Goal: Find contact information: Find contact information

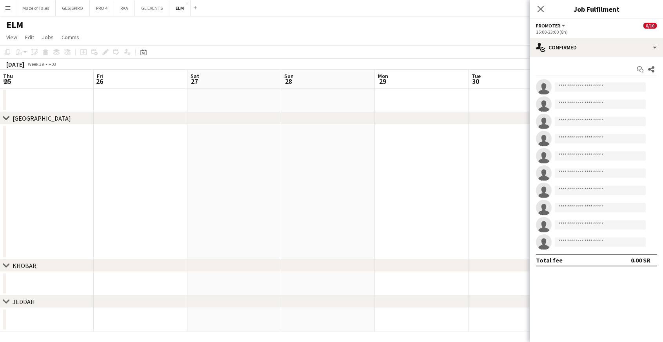
scroll to position [0, 331]
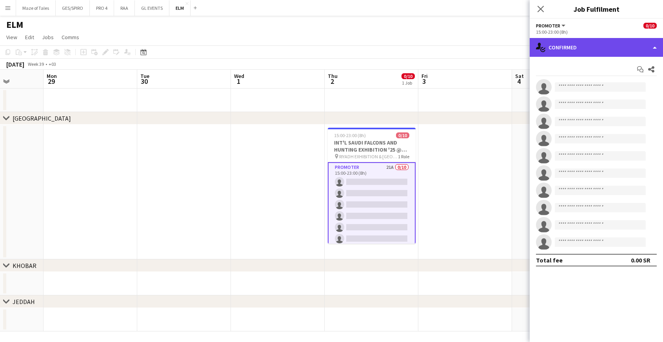
click at [602, 49] on div "single-neutral-actions-check-2 Confirmed" at bounding box center [595, 47] width 133 height 19
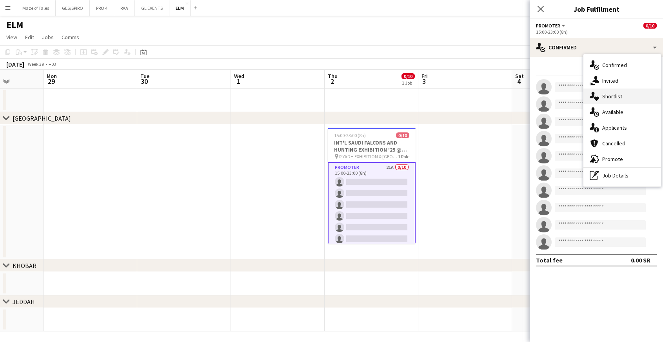
click at [618, 98] on div "single-neutral-actions-heart Shortlist" at bounding box center [622, 97] width 78 height 16
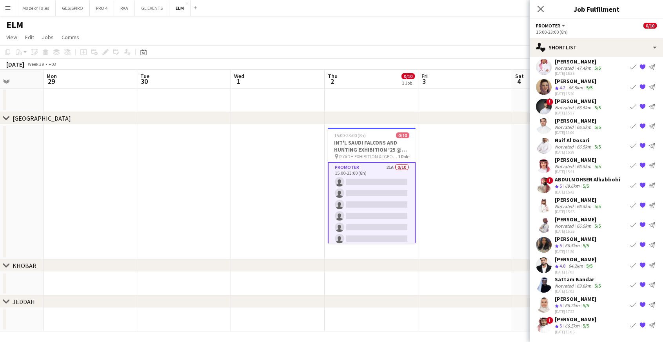
scroll to position [42, 0]
click at [571, 321] on div "[PERSON_NAME]" at bounding box center [576, 319] width 42 height 7
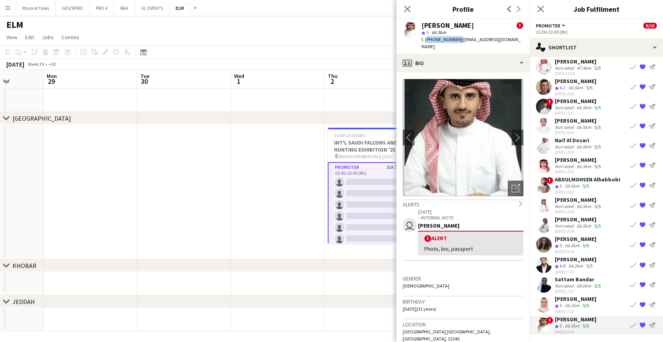
drag, startPoint x: 426, startPoint y: 40, endPoint x: 464, endPoint y: 46, distance: 38.8
click at [455, 42] on span "t. [PHONE_NUMBER]" at bounding box center [441, 39] width 41 height 6
copy span "[PHONE_NUMBER]"
click at [578, 306] on div "66.2km" at bounding box center [572, 306] width 18 height 7
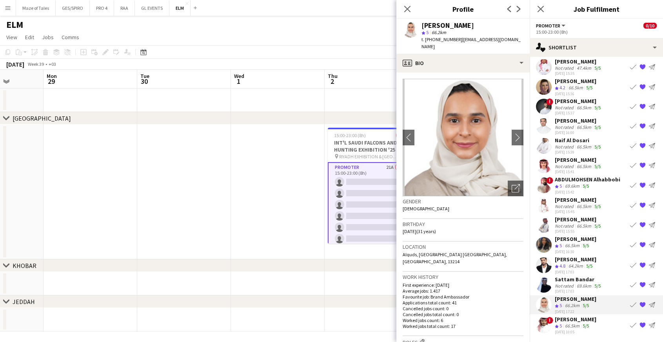
click at [602, 286] on div "Sattam Bandar Not rated 69.6km 5/5 [DATE] 17:03 Book crew {{ spriteTitle }} Sen…" at bounding box center [595, 285] width 133 height 18
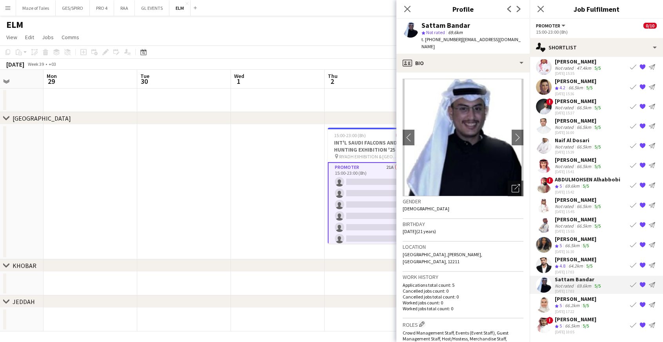
click at [590, 271] on div "[DATE] 17:03" at bounding box center [576, 271] width 42 height 5
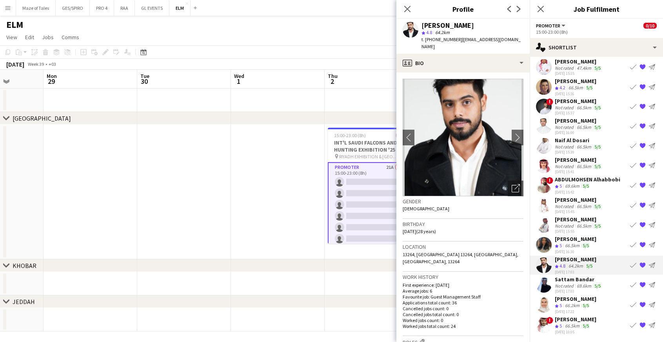
click at [568, 244] on div "66.5km" at bounding box center [572, 246] width 18 height 7
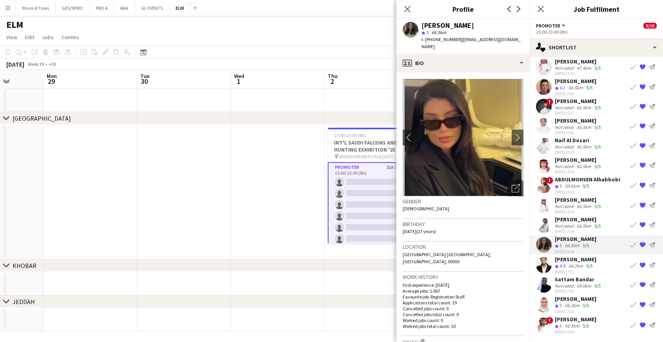
click at [578, 226] on div "66.5km" at bounding box center [584, 226] width 18 height 6
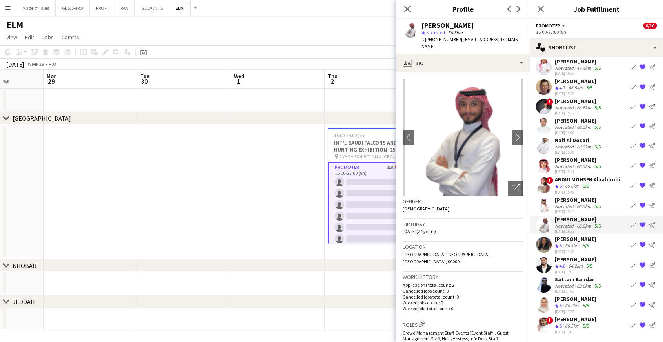
click at [582, 201] on div "[PERSON_NAME]" at bounding box center [578, 199] width 47 height 7
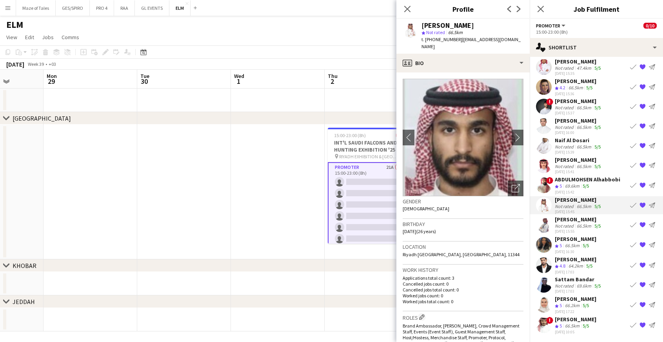
click at [604, 185] on div "Crew rating 5 69.6km 5/5" at bounding box center [587, 186] width 65 height 7
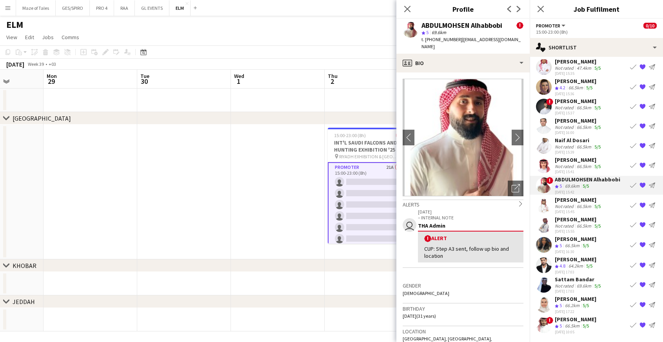
click at [602, 166] on div "[PERSON_NAME] Not rated 66.5km 5/5 [DATE] 15:41 Book crew {{ spriteTitle }} Sen…" at bounding box center [595, 165] width 133 height 18
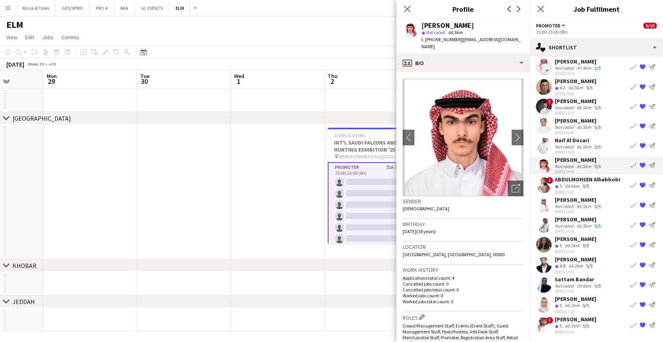
click at [591, 147] on div "66.5km" at bounding box center [584, 147] width 18 height 6
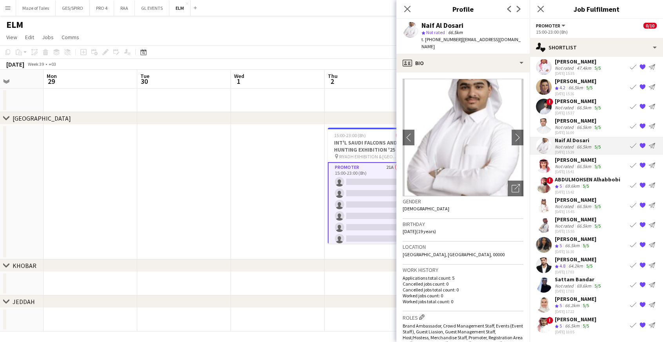
click at [583, 128] on div "66.5km" at bounding box center [584, 127] width 18 height 6
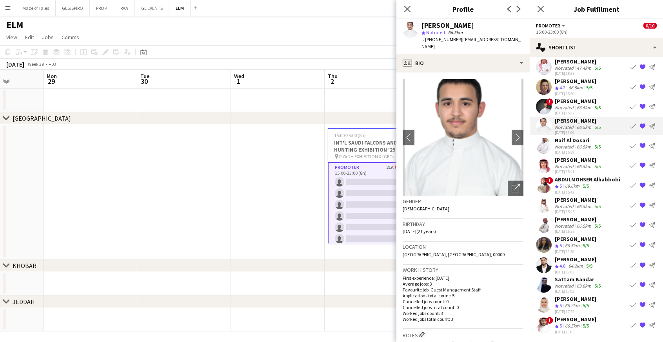
click at [578, 108] on div "66.5km" at bounding box center [584, 108] width 18 height 6
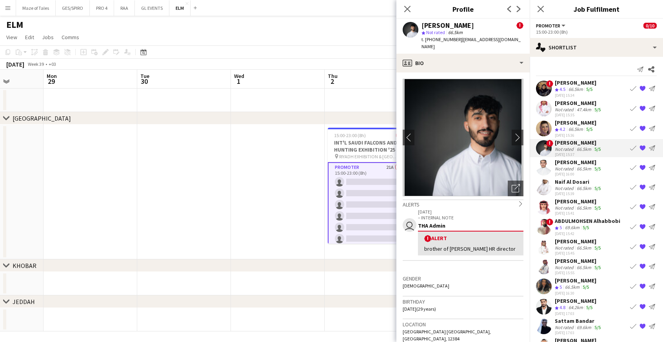
scroll to position [0, 0]
click at [584, 125] on div "[PERSON_NAME]" at bounding box center [576, 122] width 42 height 7
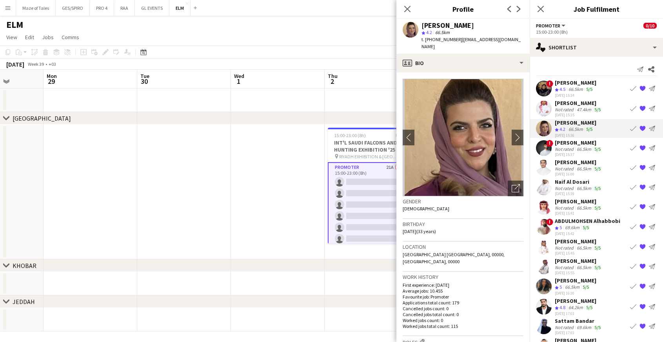
click at [571, 113] on div "[DATE] 15:35" at bounding box center [578, 114] width 47 height 5
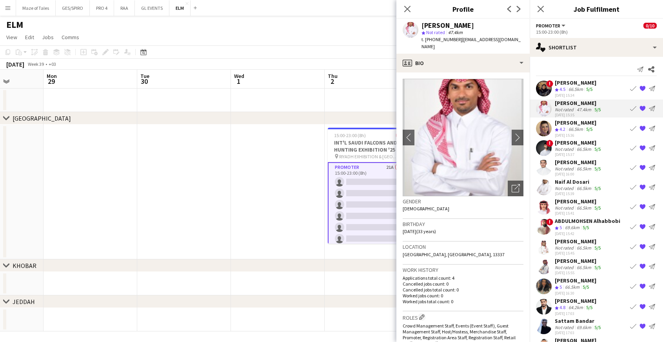
click at [570, 84] on div "[PERSON_NAME]" at bounding box center [576, 82] width 42 height 7
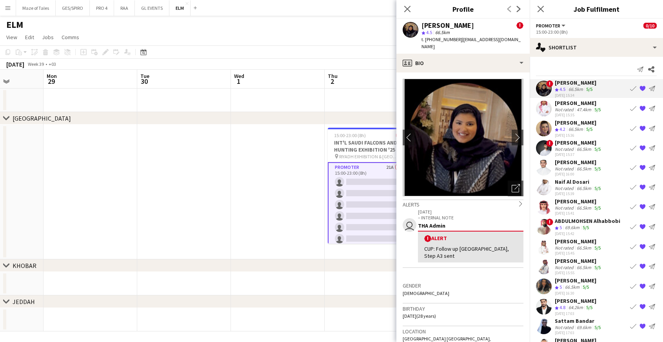
click at [449, 39] on span "t. [PHONE_NUMBER]" at bounding box center [441, 39] width 41 height 6
copy span "966509949090"
click at [585, 110] on div "47.4km" at bounding box center [584, 110] width 18 height 6
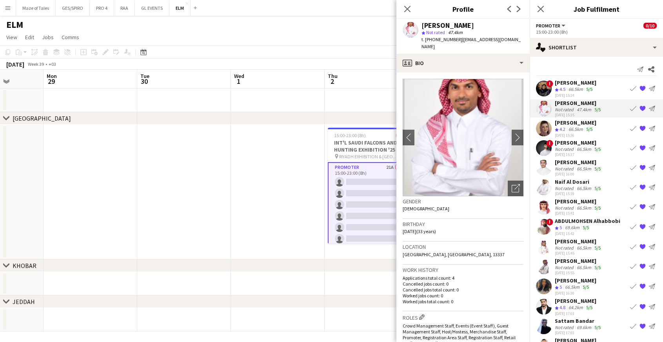
click at [439, 40] on span "t. [PHONE_NUMBER]" at bounding box center [441, 39] width 41 height 6
copy span "966552795749"
click at [565, 126] on span "4.2" at bounding box center [562, 129] width 6 height 6
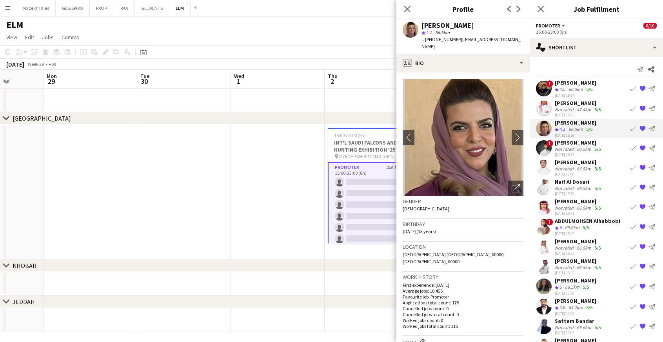
click at [435, 38] on span "t. [PHONE_NUMBER]" at bounding box center [441, 39] width 41 height 6
copy span "966560066018"
click at [571, 149] on div "Not rated" at bounding box center [565, 149] width 20 height 6
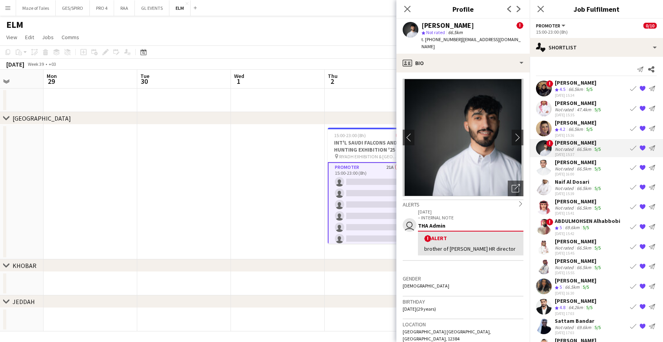
click at [440, 39] on span "t. [PHONE_NUMBER]" at bounding box center [441, 39] width 41 height 6
copy span "966551038135"
click at [567, 173] on div "[DATE] 16:00" at bounding box center [578, 174] width 47 height 5
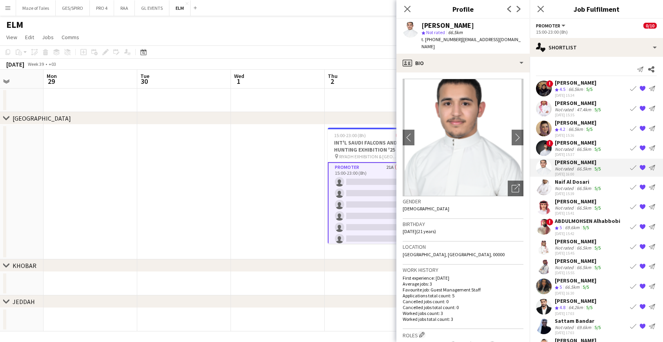
click at [437, 38] on span "t. [PHONE_NUMBER]" at bounding box center [441, 39] width 41 height 6
copy span "966544455298"
click at [573, 186] on div "Not rated" at bounding box center [565, 188] width 20 height 6
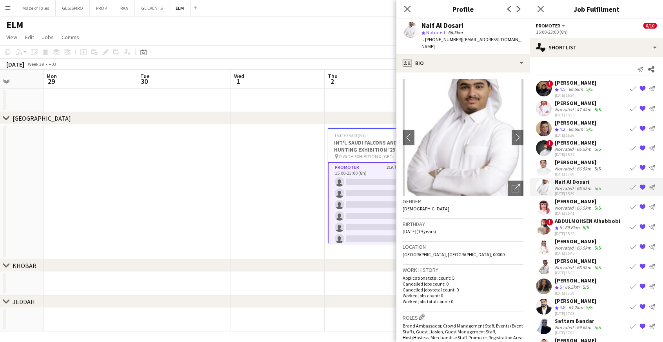
click at [443, 37] on span "t. [PHONE_NUMBER]" at bounding box center [441, 39] width 41 height 6
copy span "966505574482"
click at [587, 201] on div "[PERSON_NAME]" at bounding box center [578, 201] width 47 height 7
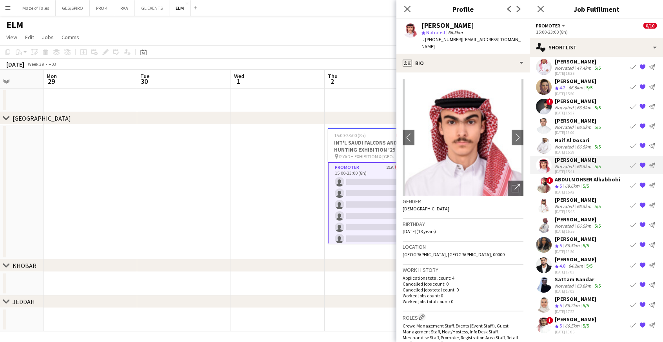
scroll to position [42, 0]
click at [447, 39] on span "t. [PHONE_NUMBER]" at bounding box center [441, 39] width 41 height 6
copy span "966597138211"
click at [568, 194] on div "[DATE] 15:42" at bounding box center [587, 192] width 65 height 5
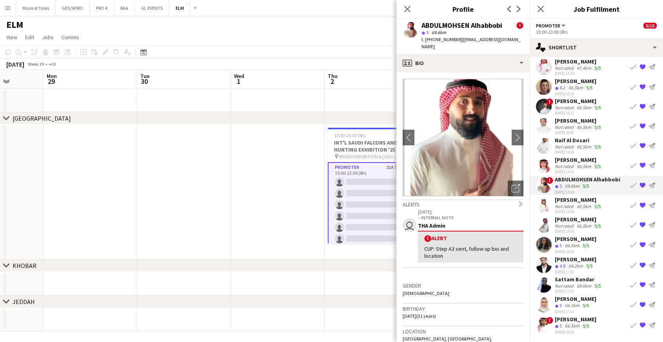
click at [439, 42] on div "t. [PHONE_NUMBER] | [EMAIL_ADDRESS][DOMAIN_NAME]" at bounding box center [472, 43] width 102 height 14
click at [439, 41] on span "t. [PHONE_NUMBER]" at bounding box center [441, 39] width 41 height 6
click at [578, 205] on div "66.5km" at bounding box center [584, 206] width 18 height 6
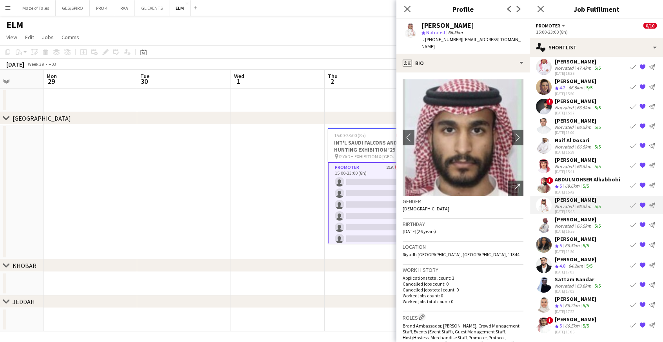
click at [445, 40] on span "t. [PHONE_NUMBER]" at bounding box center [441, 39] width 41 height 6
click at [444, 40] on span "t. [PHONE_NUMBER]" at bounding box center [441, 39] width 41 height 6
copy span "966554439308"
click at [555, 225] on div "Not rated" at bounding box center [565, 226] width 20 height 6
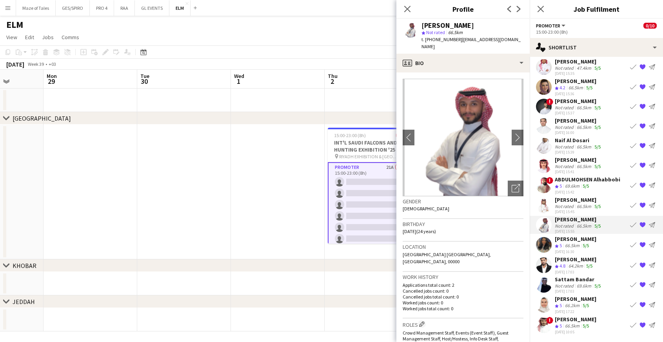
click at [436, 39] on span "t. [PHONE_NUMBER]" at bounding box center [441, 39] width 41 height 6
click at [436, 38] on span "t. [PHONE_NUMBER]" at bounding box center [441, 39] width 41 height 6
click at [576, 238] on div "[PERSON_NAME]" at bounding box center [576, 239] width 42 height 7
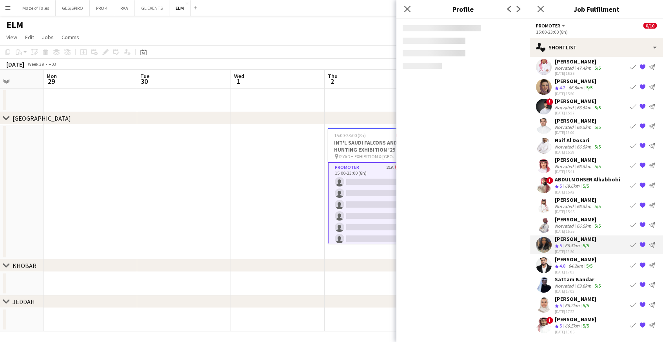
scroll to position [39, 0]
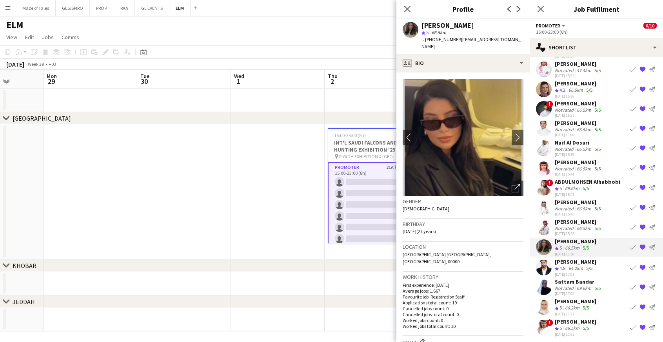
click at [439, 39] on span "t. [PHONE_NUMBER]" at bounding box center [441, 39] width 41 height 6
click at [605, 268] on div "[PERSON_NAME] Crew rating 4.8 64.2km 5/5 [DATE] 17:03 Book crew {{ spriteTitle …" at bounding box center [595, 267] width 133 height 19
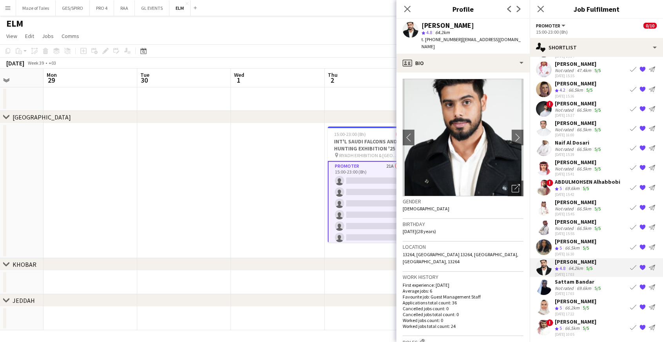
click at [439, 41] on span "t. [PHONE_NUMBER]" at bounding box center [441, 39] width 41 height 6
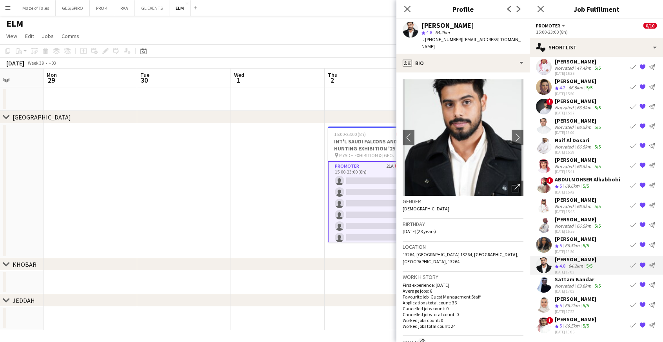
click at [588, 290] on div "[DATE] 17:03" at bounding box center [578, 291] width 47 height 5
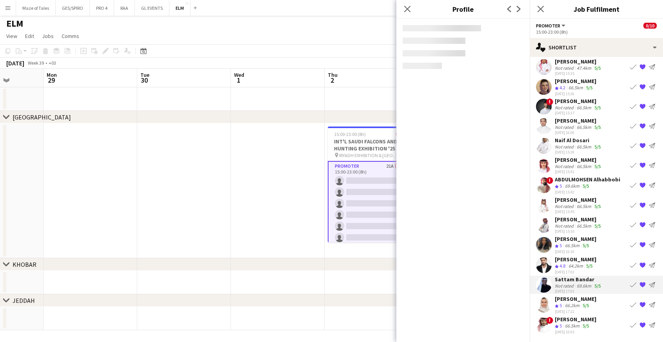
scroll to position [42, 0]
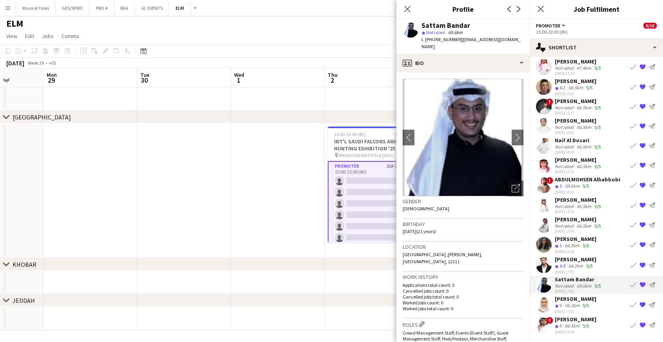
click at [436, 39] on span "t. [PHONE_NUMBER]" at bounding box center [441, 39] width 41 height 6
click at [577, 301] on div "[PERSON_NAME]" at bounding box center [576, 299] width 42 height 7
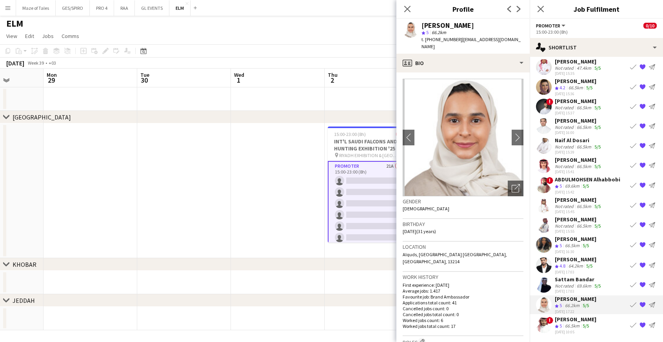
click at [437, 38] on span "t. [PHONE_NUMBER]" at bounding box center [441, 39] width 41 height 6
click at [573, 323] on div "[PERSON_NAME]" at bounding box center [576, 319] width 42 height 7
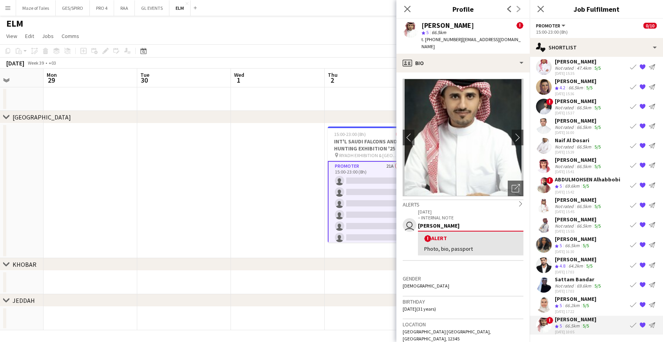
click at [444, 39] on span "t. [PHONE_NUMBER]" at bounding box center [441, 39] width 41 height 6
